Goal: Task Accomplishment & Management: Use online tool/utility

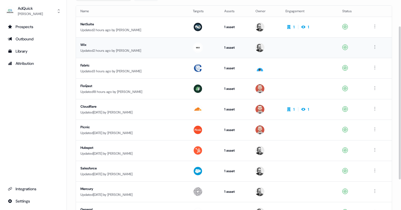
scroll to position [45, 0]
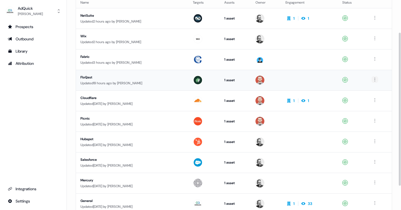
click at [376, 78] on html "For the best experience switch devices to a bigger screen. Go to Userled.io AdQ…" at bounding box center [200, 105] width 401 height 210
click at [374, 89] on span "Duplicate" at bounding box center [367, 90] width 14 height 4
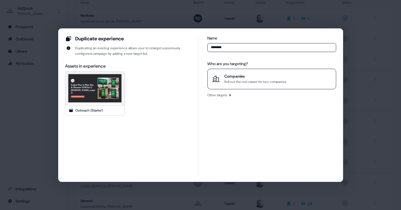
type input "********"
click at [255, 78] on div "Companies" at bounding box center [255, 76] width 62 height 6
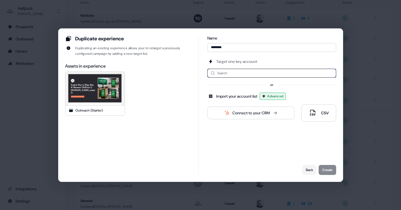
click at [244, 72] on input at bounding box center [271, 73] width 129 height 9
type input "**********"
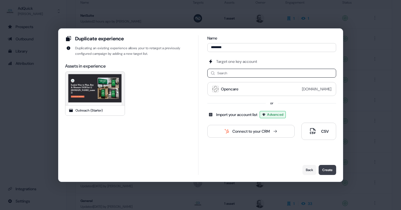
click at [326, 168] on button "Create" at bounding box center [328, 170] width 18 height 10
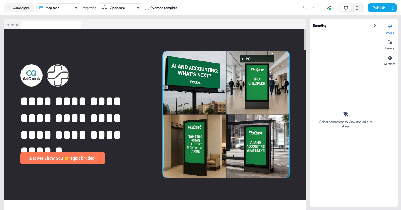
click at [243, 68] on img at bounding box center [226, 114] width 127 height 127
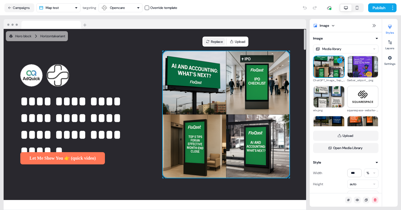
click at [218, 40] on button "Replace" at bounding box center [214, 42] width 21 height 8
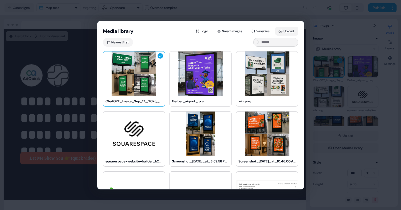
click at [279, 32] on icon at bounding box center [281, 31] width 4 height 4
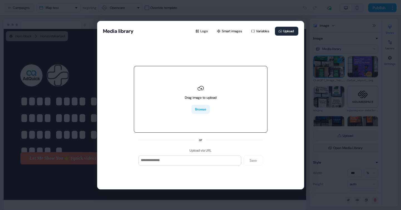
click at [200, 107] on button "Browse" at bounding box center [200, 109] width 18 height 9
type input "**********"
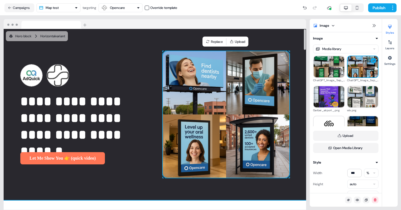
click at [247, 194] on div "**********" at bounding box center [155, 114] width 302 height 171
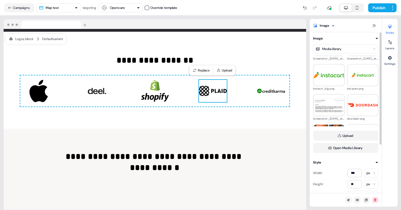
scroll to position [106, 0]
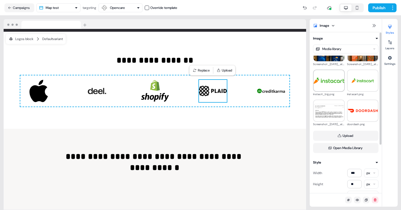
click at [329, 84] on div at bounding box center [329, 81] width 32 height 22
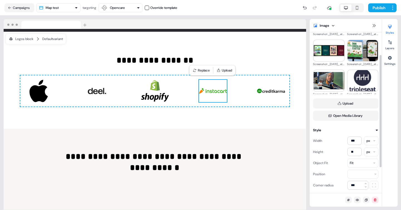
scroll to position [551, 0]
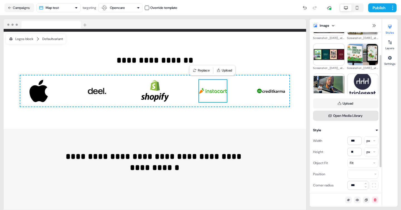
click at [353, 115] on button "Open Media Library" at bounding box center [345, 116] width 65 height 10
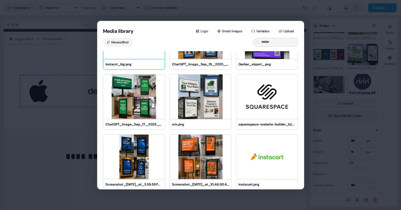
scroll to position [48, 0]
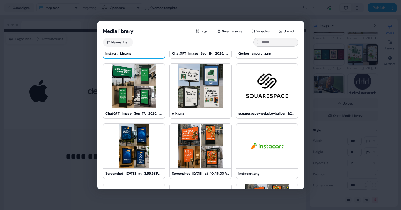
click at [70, 58] on div "Media library Logo Smart images Variables Upload Newest first instacrt_big.png …" at bounding box center [200, 105] width 401 height 210
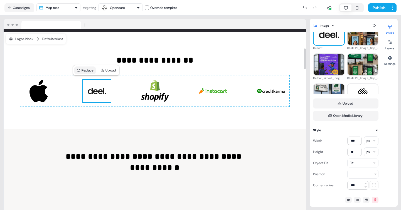
click at [88, 72] on button "Replace" at bounding box center [84, 70] width 21 height 8
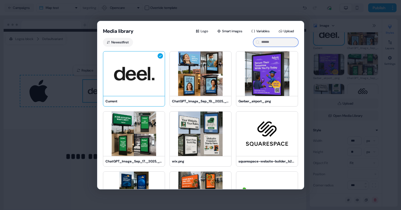
click at [265, 40] on input at bounding box center [275, 42] width 45 height 9
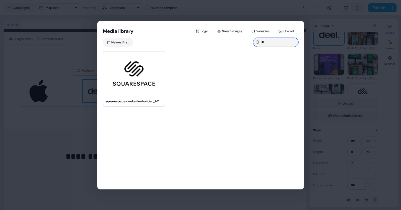
type input "*"
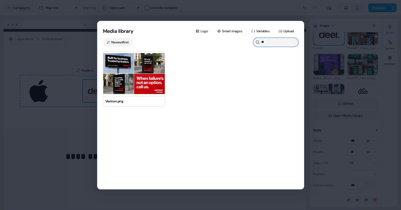
type input "*"
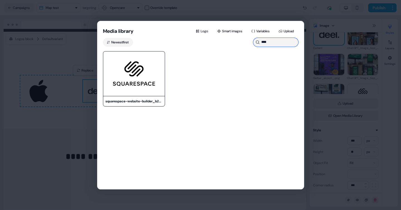
type input "****"
click at [151, 74] on img at bounding box center [133, 73] width 61 height 45
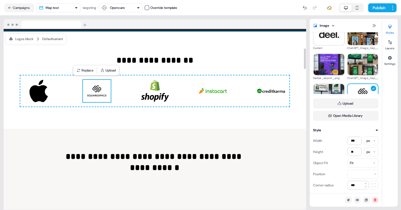
click at [242, 122] on div "**********" at bounding box center [155, 80] width 302 height 97
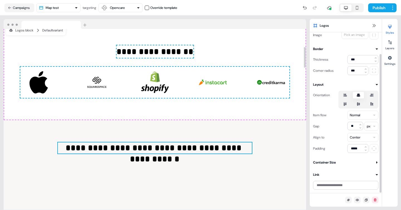
scroll to position [0, 0]
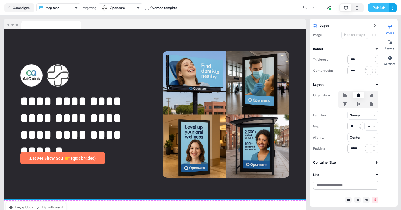
click at [376, 6] on button "Publish" at bounding box center [378, 7] width 21 height 9
click at [378, 10] on button "Publish" at bounding box center [378, 7] width 21 height 9
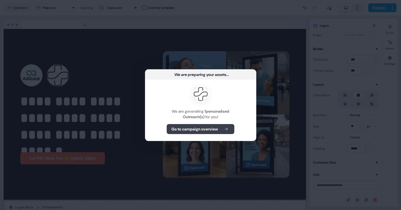
click at [194, 129] on b "Go to campaign overview" at bounding box center [194, 129] width 46 height 6
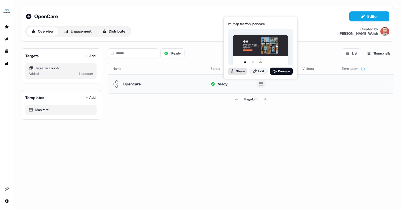
click at [243, 72] on button "Share" at bounding box center [237, 71] width 19 height 7
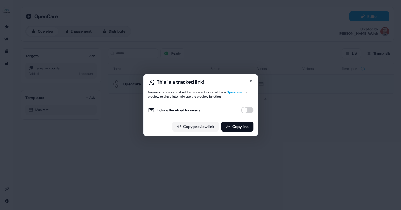
click at [248, 110] on button "Include thumbnail for emails" at bounding box center [247, 110] width 12 height 7
click at [240, 125] on button "Copy link" at bounding box center [237, 127] width 32 height 10
